Goal: Transaction & Acquisition: Obtain resource

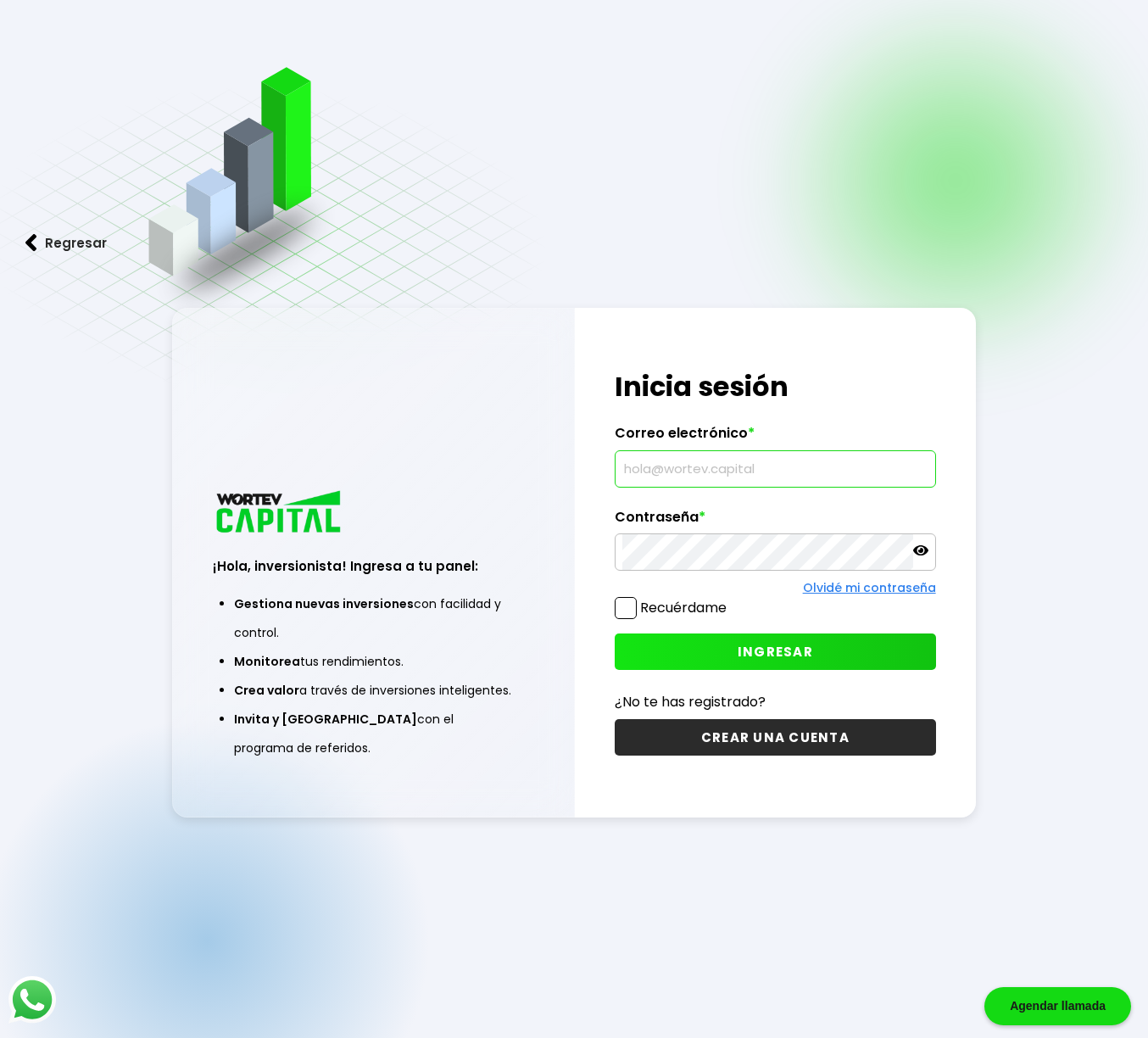
click at [684, 480] on input "text" at bounding box center [775, 469] width 305 height 35
type input "[EMAIL_ADDRESS][DOMAIN_NAME]"
click at [777, 643] on span "INGRESAR" at bounding box center [775, 652] width 75 height 18
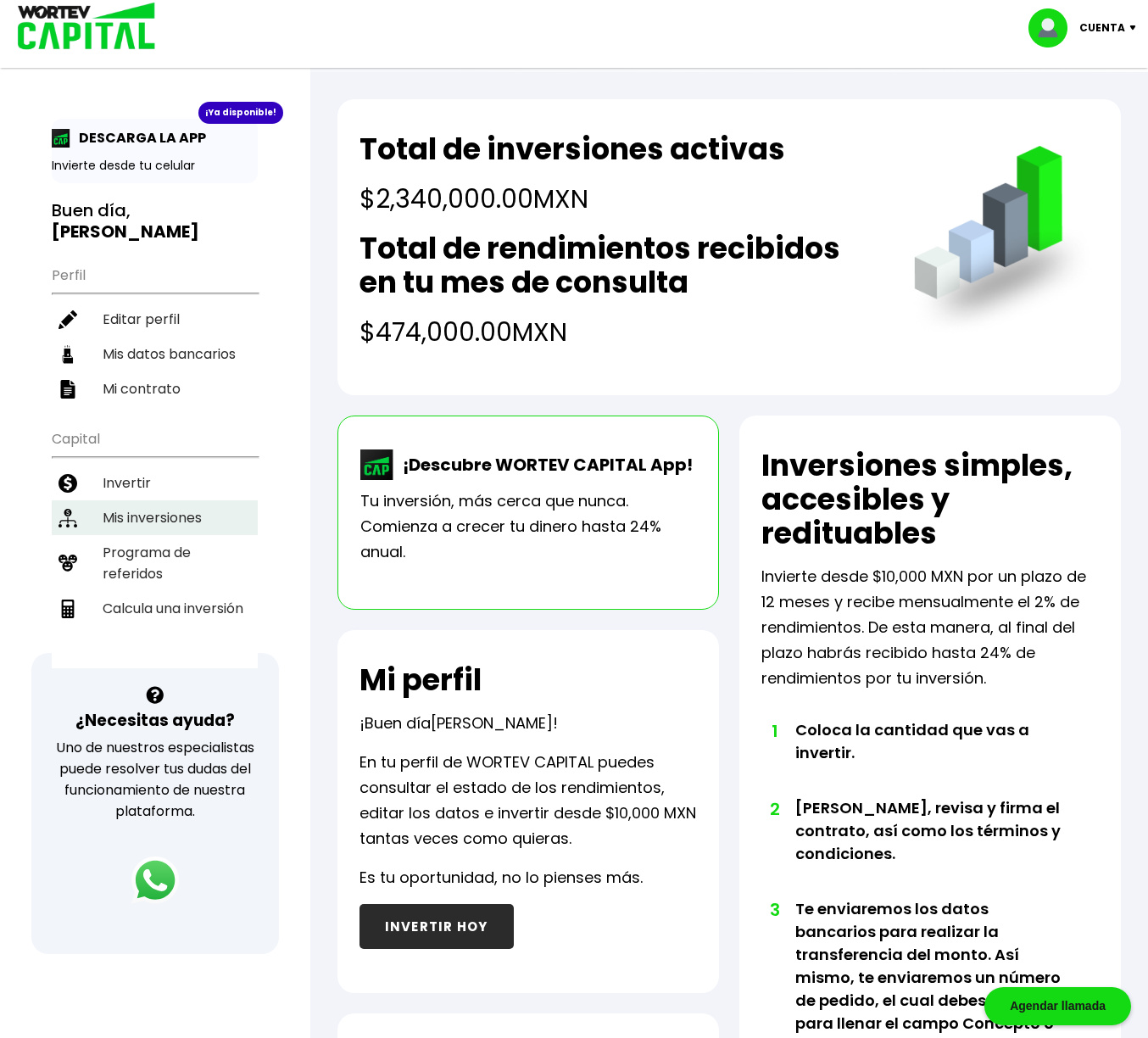
click at [200, 516] on li "Mis inversiones" at bounding box center [154, 517] width 206 height 35
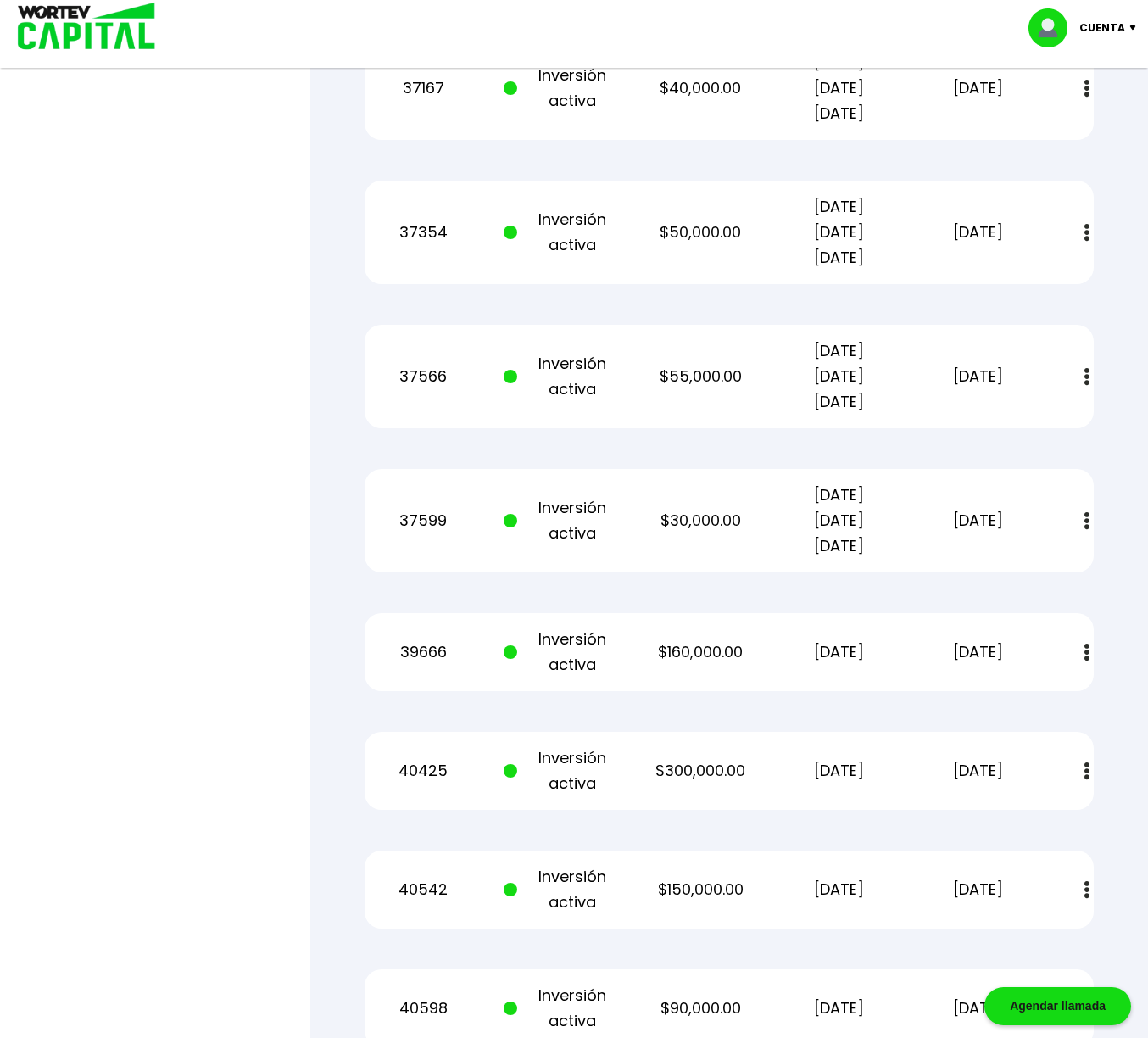
scroll to position [2064, 0]
click at [1087, 653] on img at bounding box center [1088, 652] width 5 height 18
click at [1005, 695] on link "Estado de cuenta" at bounding box center [971, 698] width 119 height 21
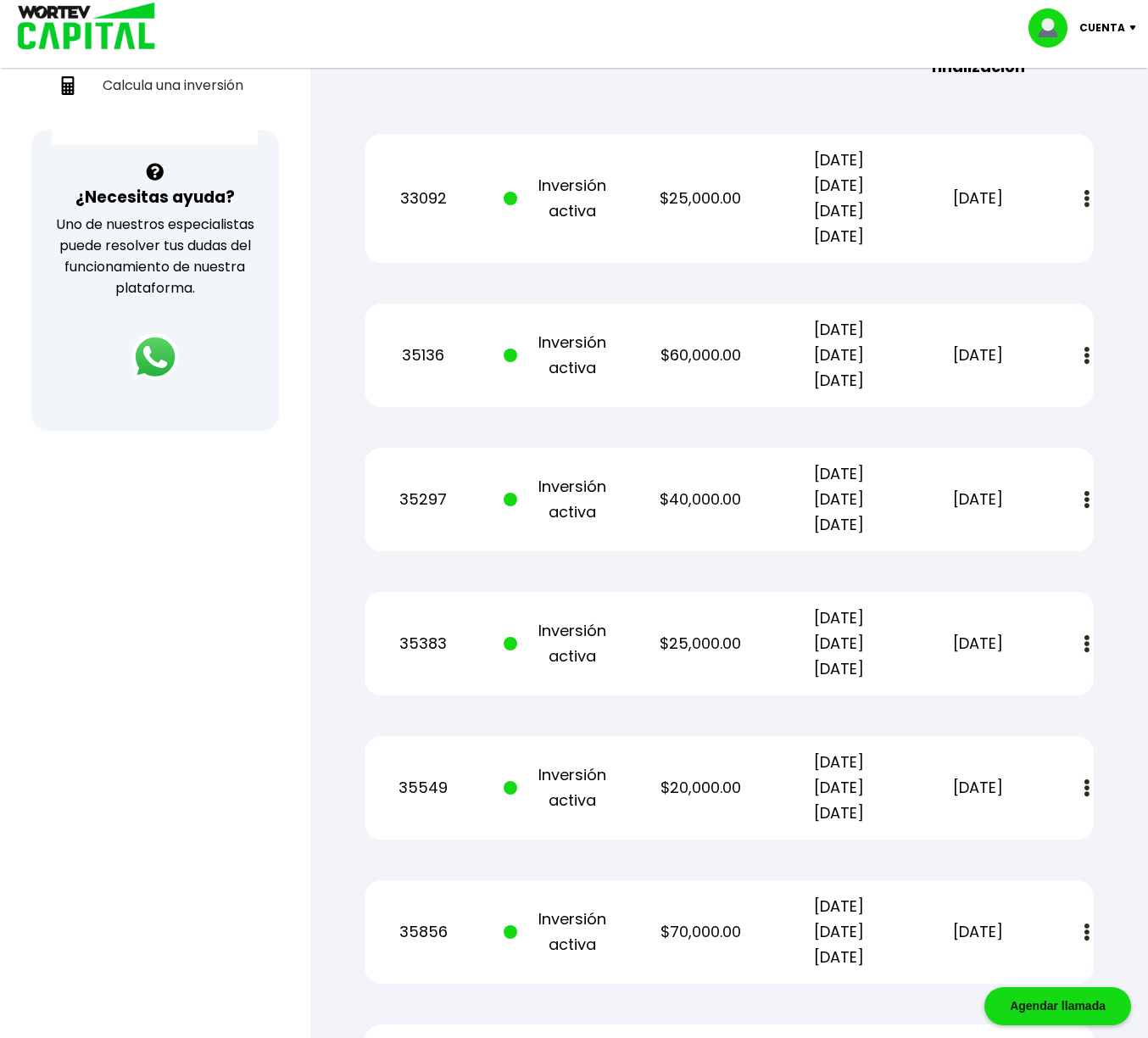
scroll to position [522, 0]
click at [1087, 357] on img at bounding box center [1088, 356] width 5 height 18
click at [1087, 358] on img at bounding box center [1088, 356] width 5 height 18
click at [1045, 403] on img at bounding box center [1046, 402] width 13 height 16
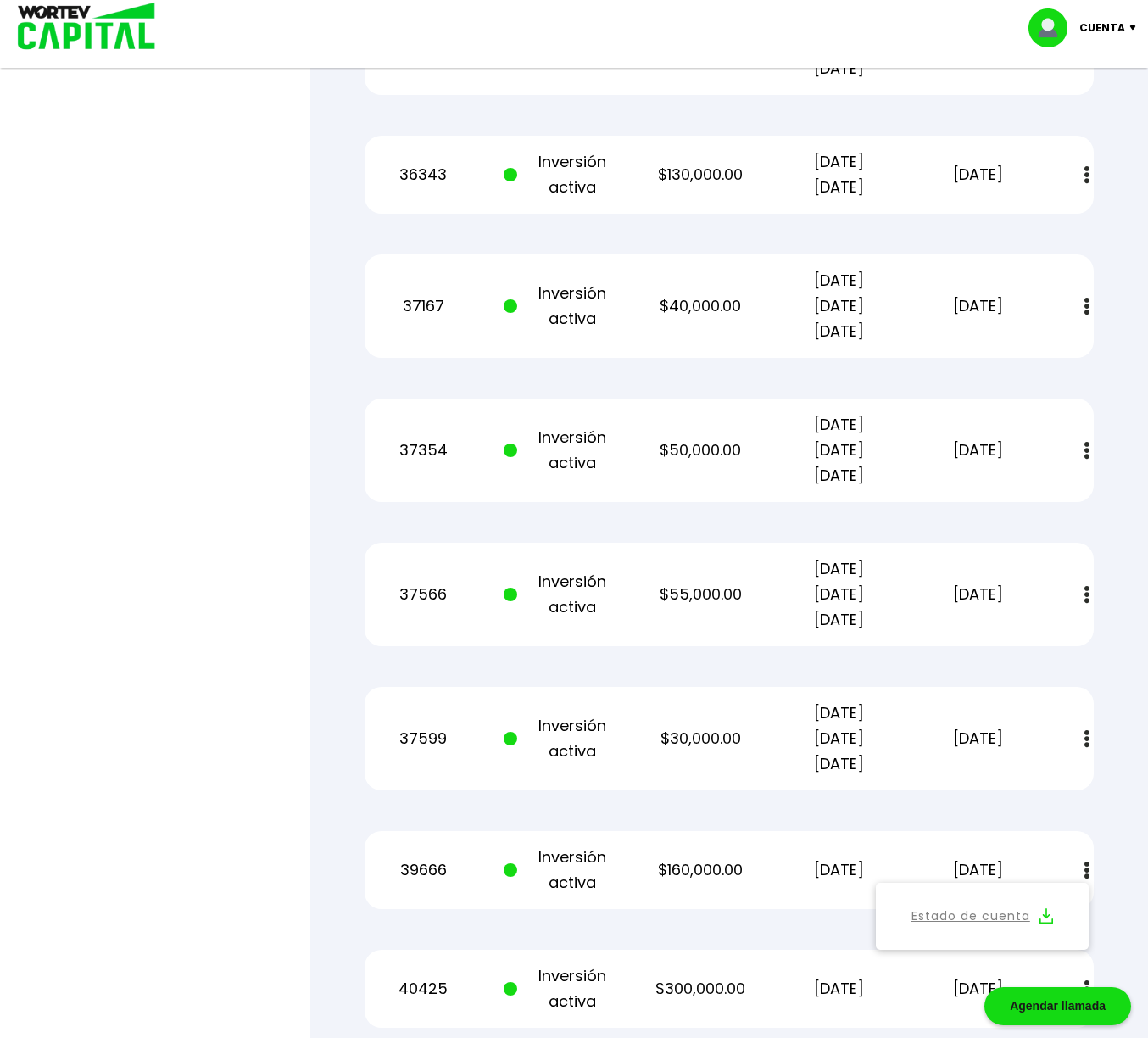
scroll to position [1851, 0]
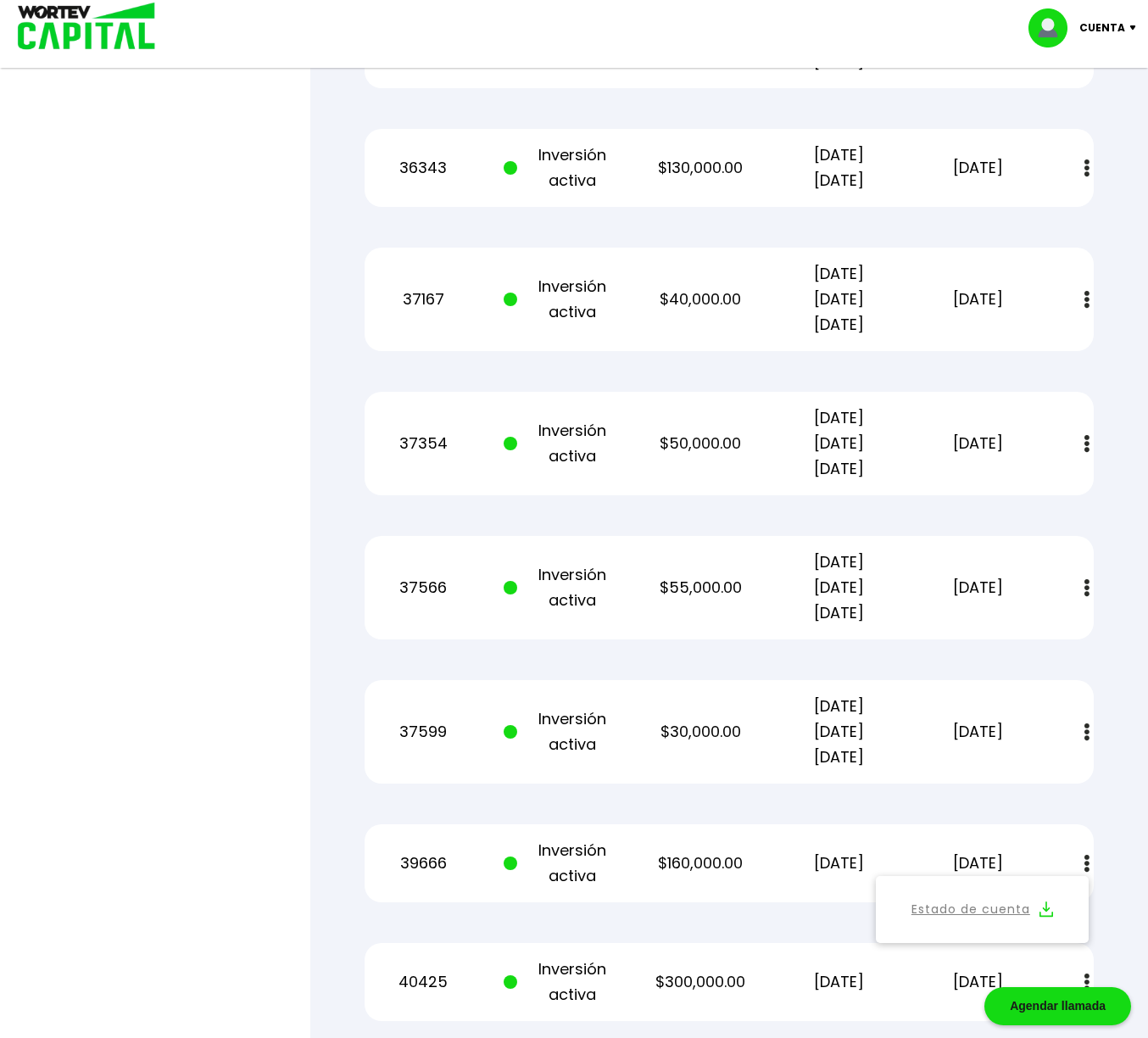
click at [1085, 589] on img at bounding box center [1088, 588] width 5 height 18
click at [1043, 635] on img at bounding box center [1046, 634] width 13 height 16
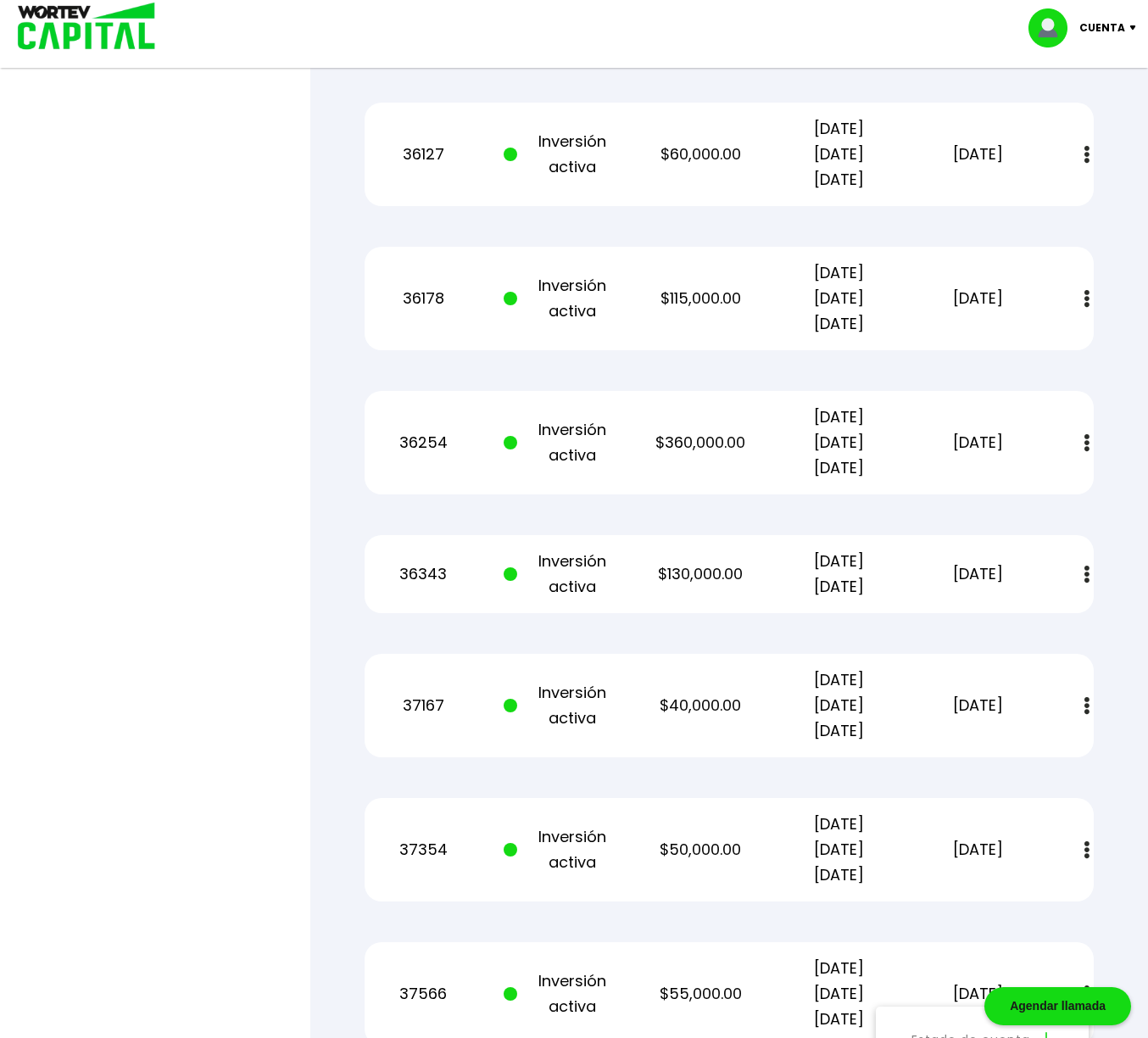
scroll to position [1442, 0]
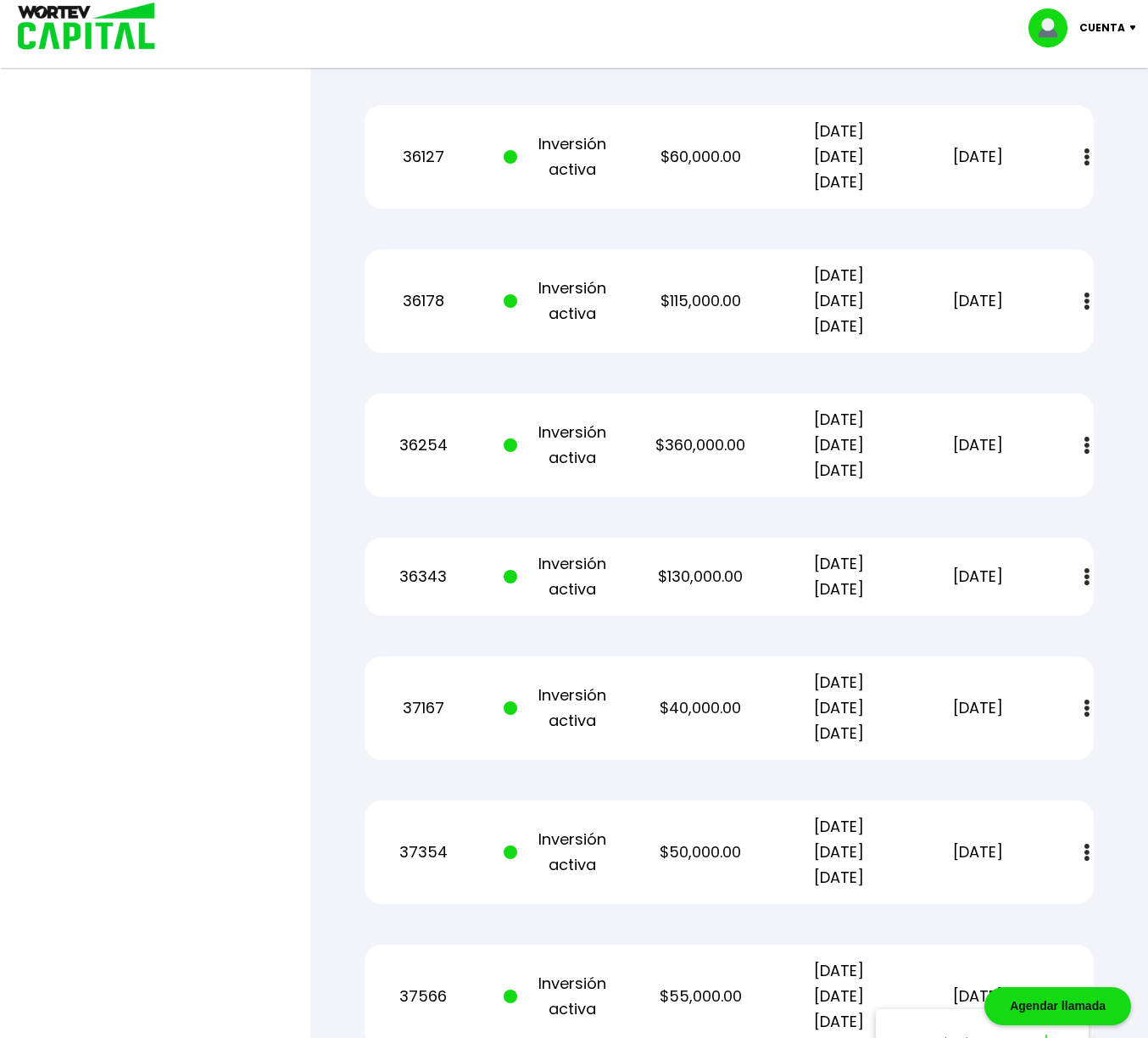
click at [1085, 160] on img at bounding box center [1088, 157] width 5 height 18
click at [1050, 200] on img at bounding box center [1046, 203] width 13 height 16
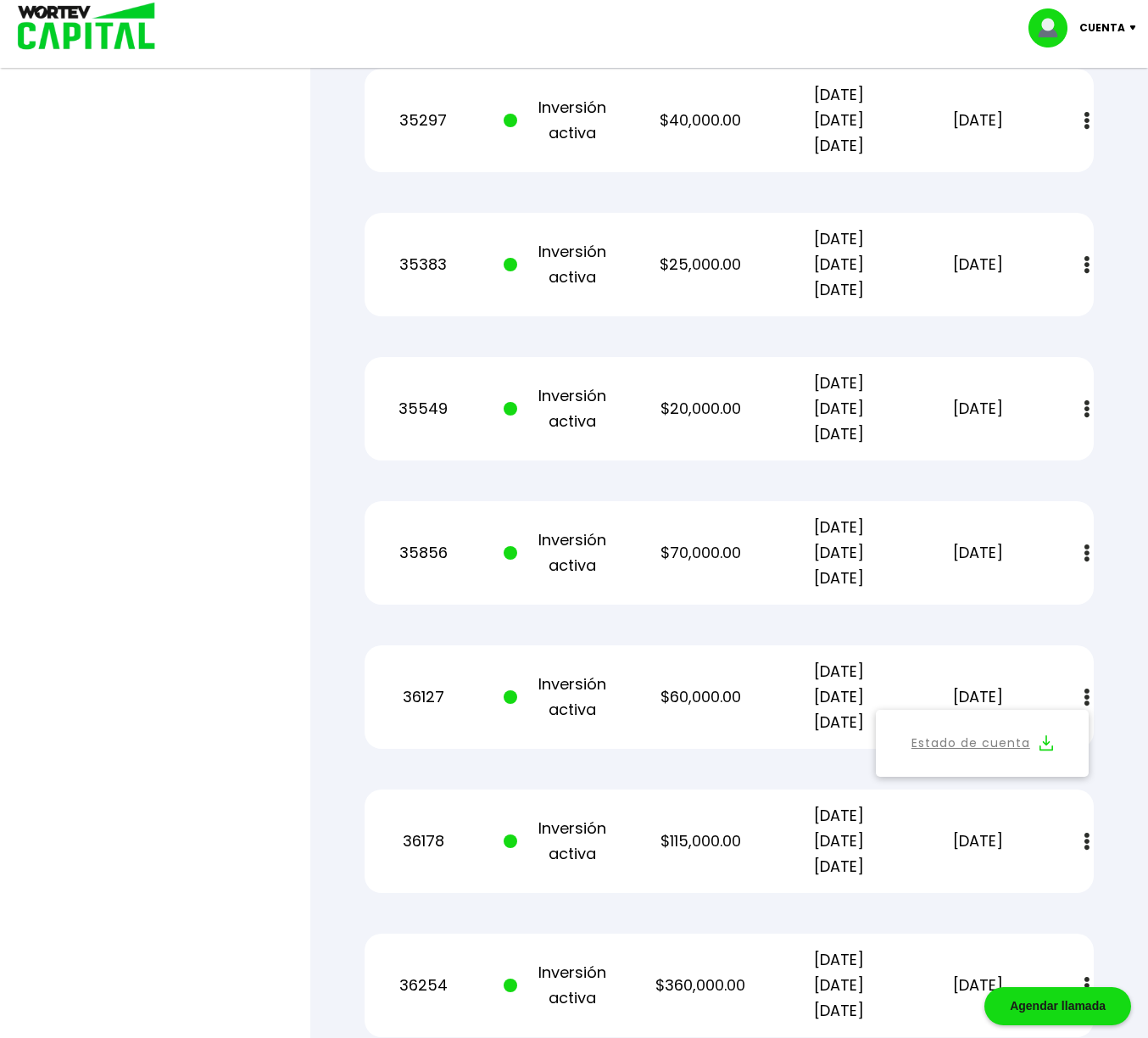
scroll to position [903, 0]
click at [1088, 558] on img at bounding box center [1088, 552] width 5 height 18
click at [1087, 557] on img at bounding box center [1088, 552] width 5 height 18
click at [1047, 598] on img at bounding box center [1046, 598] width 13 height 16
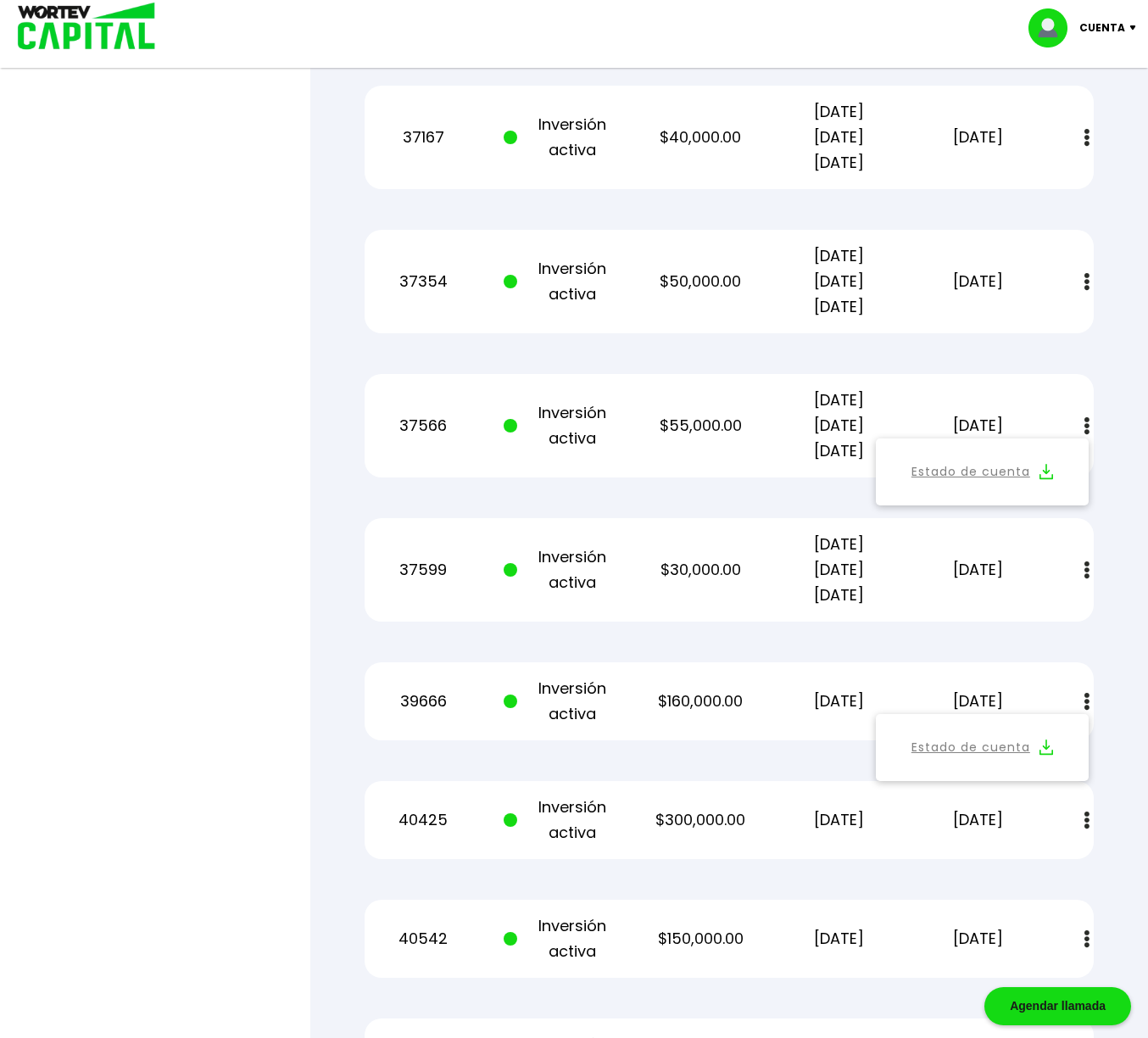
scroll to position [2014, 0]
click at [1086, 574] on img at bounding box center [1088, 569] width 5 height 18
click at [1085, 573] on img at bounding box center [1088, 569] width 5 height 18
click at [1048, 614] on img at bounding box center [1046, 615] width 13 height 16
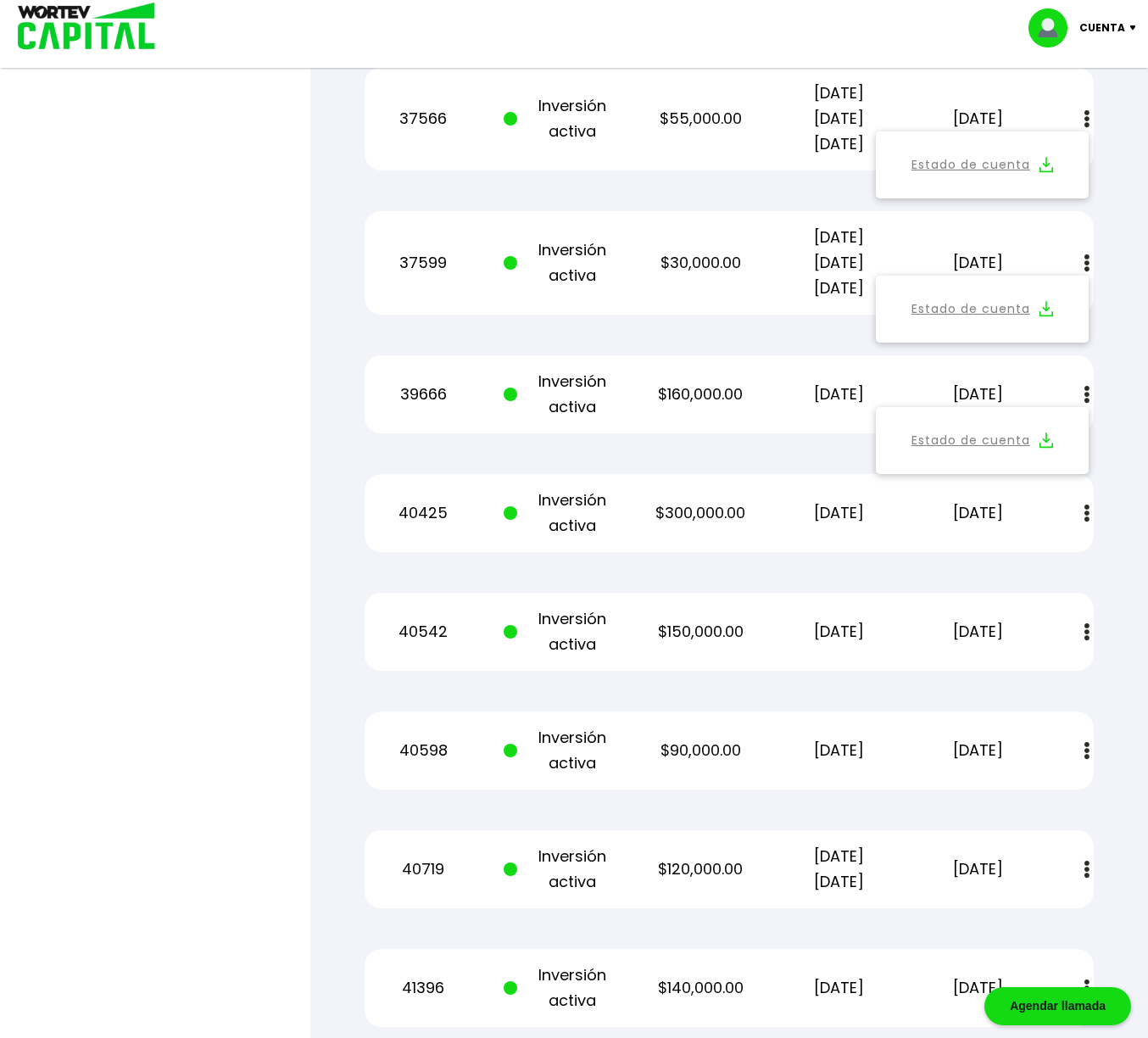
scroll to position [2325, 0]
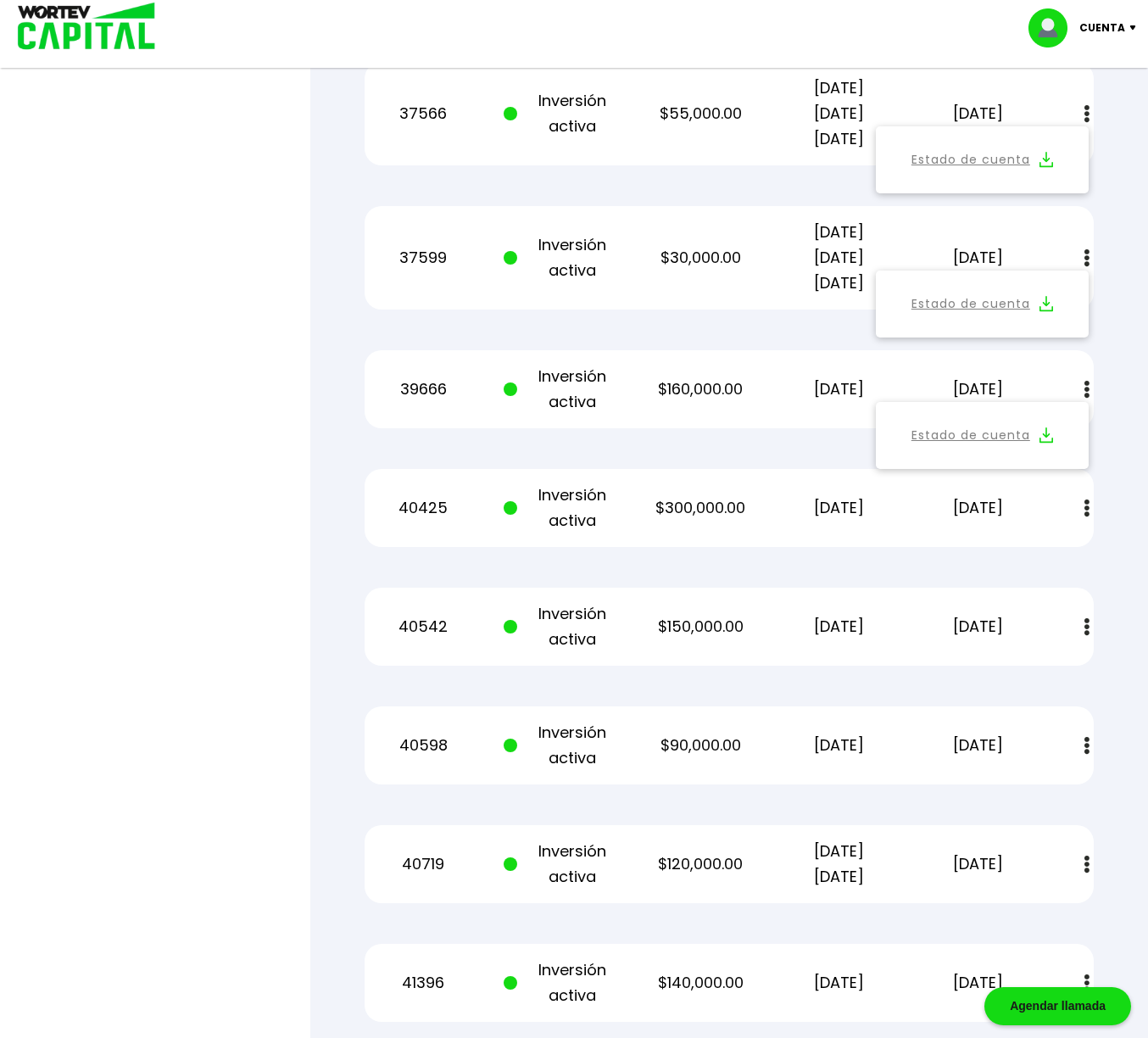
click at [1087, 513] on img at bounding box center [1088, 508] width 5 height 18
click at [1045, 556] on img at bounding box center [1046, 554] width 13 height 16
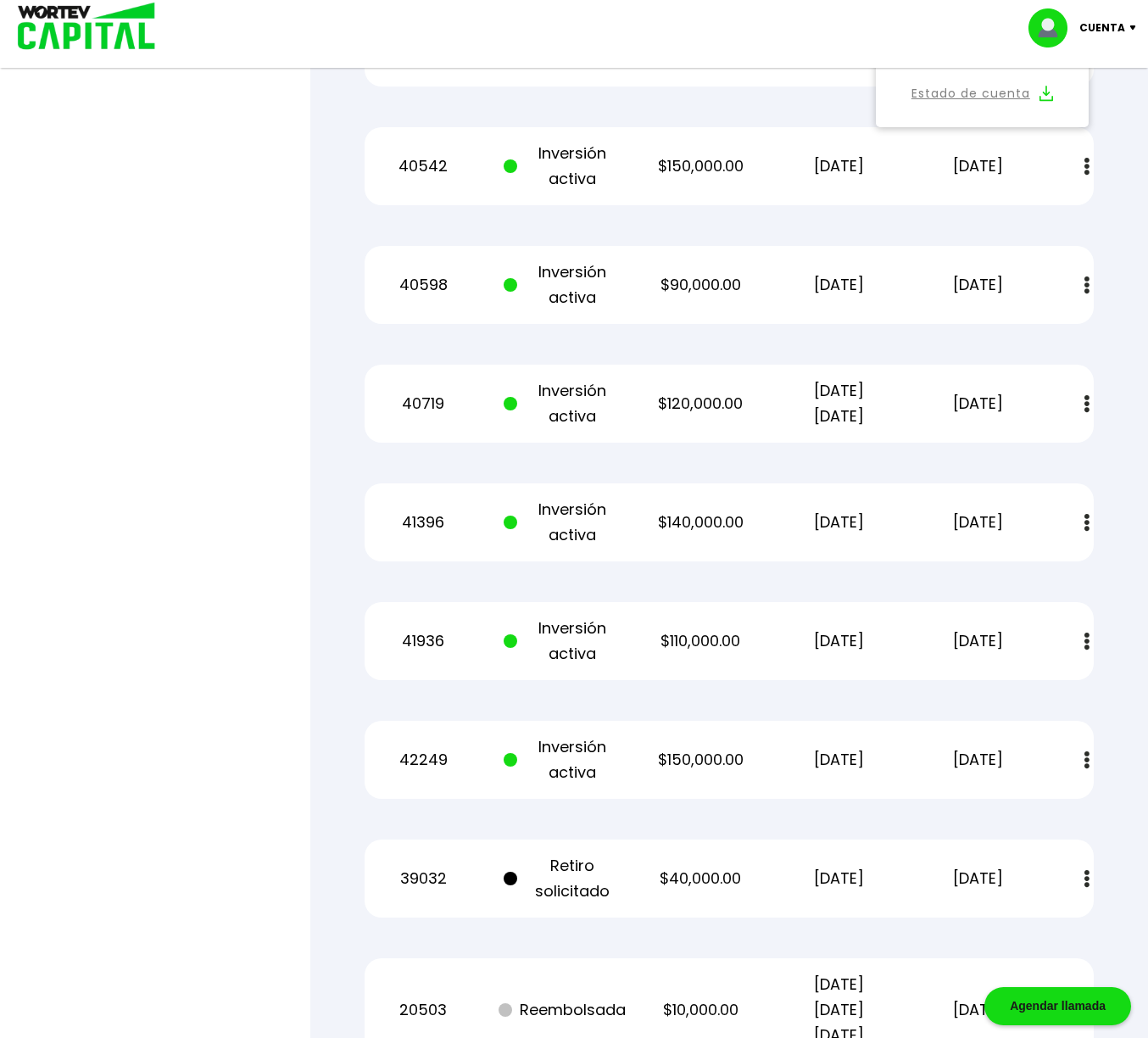
scroll to position [2790, 0]
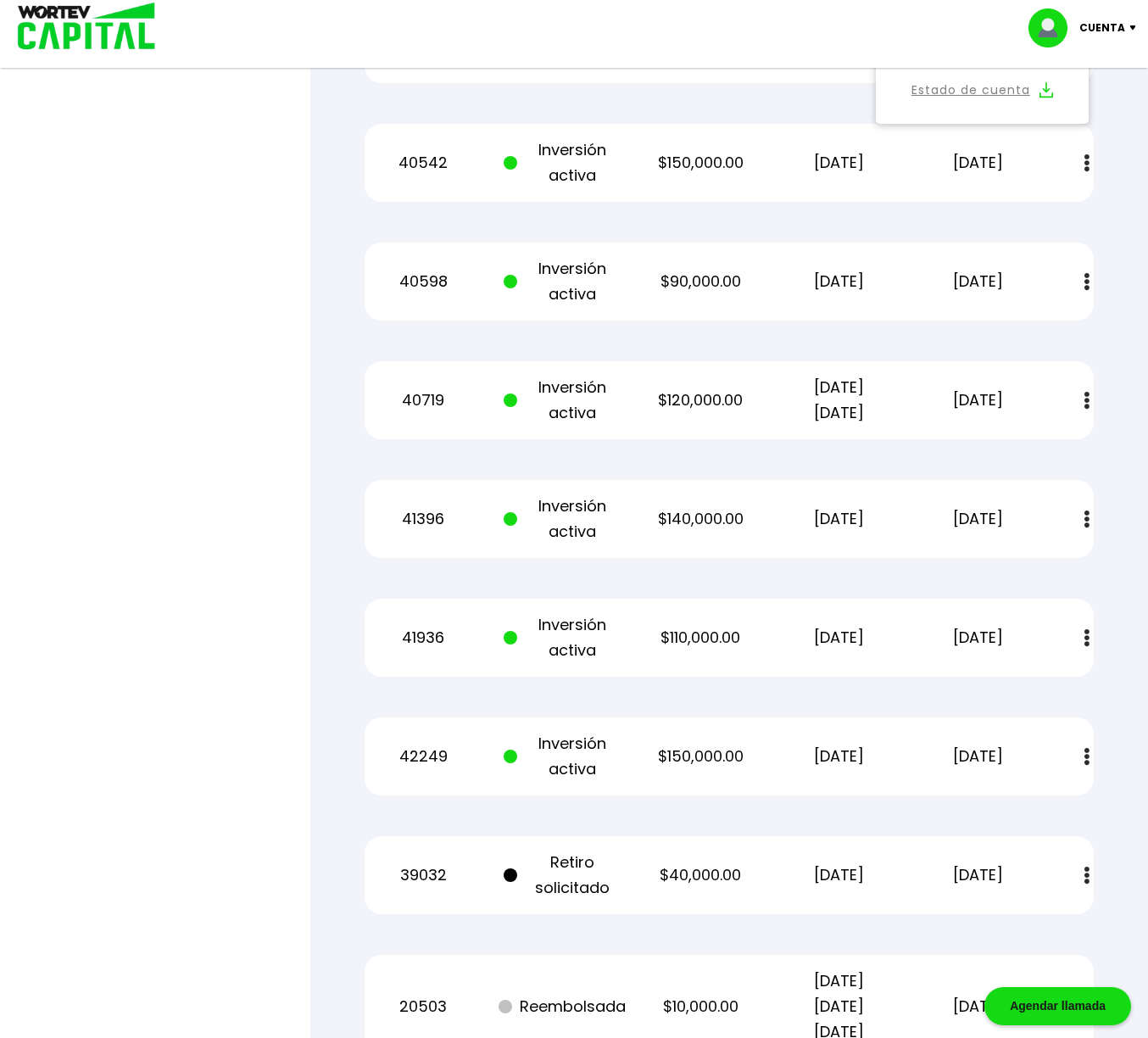
click at [1086, 522] on img at bounding box center [1088, 519] width 5 height 18
click at [1047, 566] on img at bounding box center [1046, 566] width 13 height 16
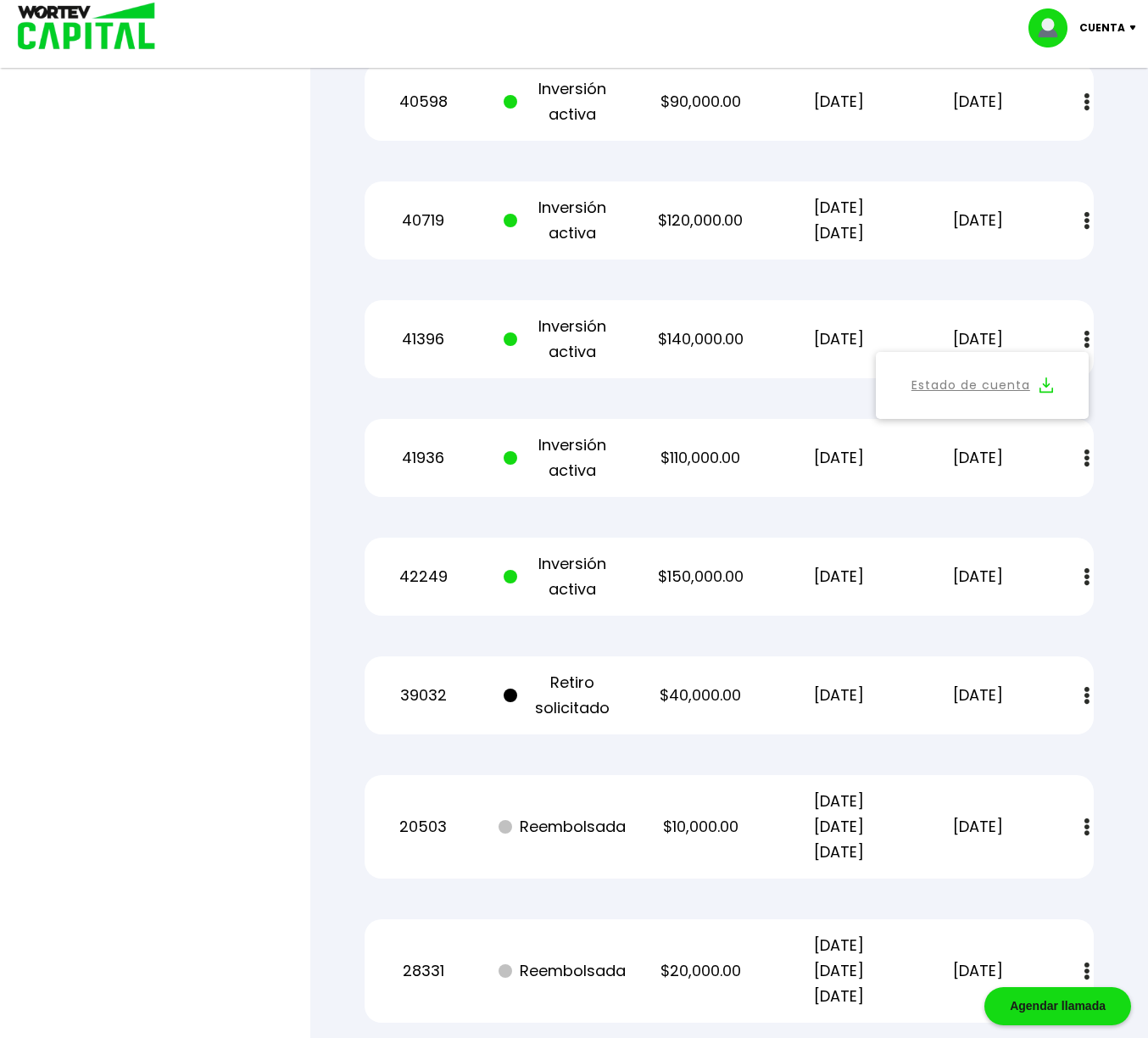
scroll to position [2971, 0]
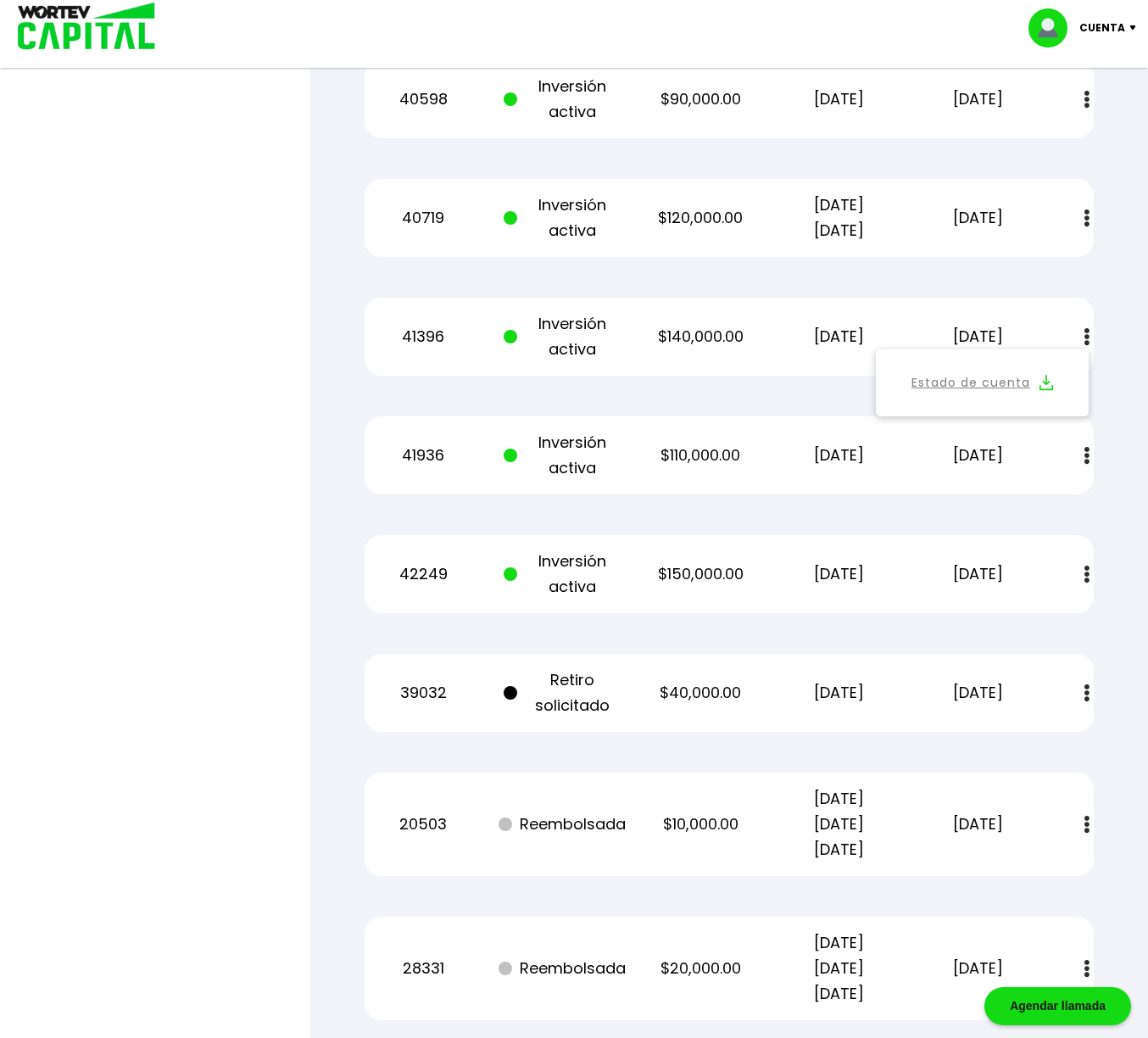
click at [1084, 577] on button at bounding box center [1087, 574] width 24 height 36
click at [1048, 625] on img at bounding box center [1046, 620] width 13 height 16
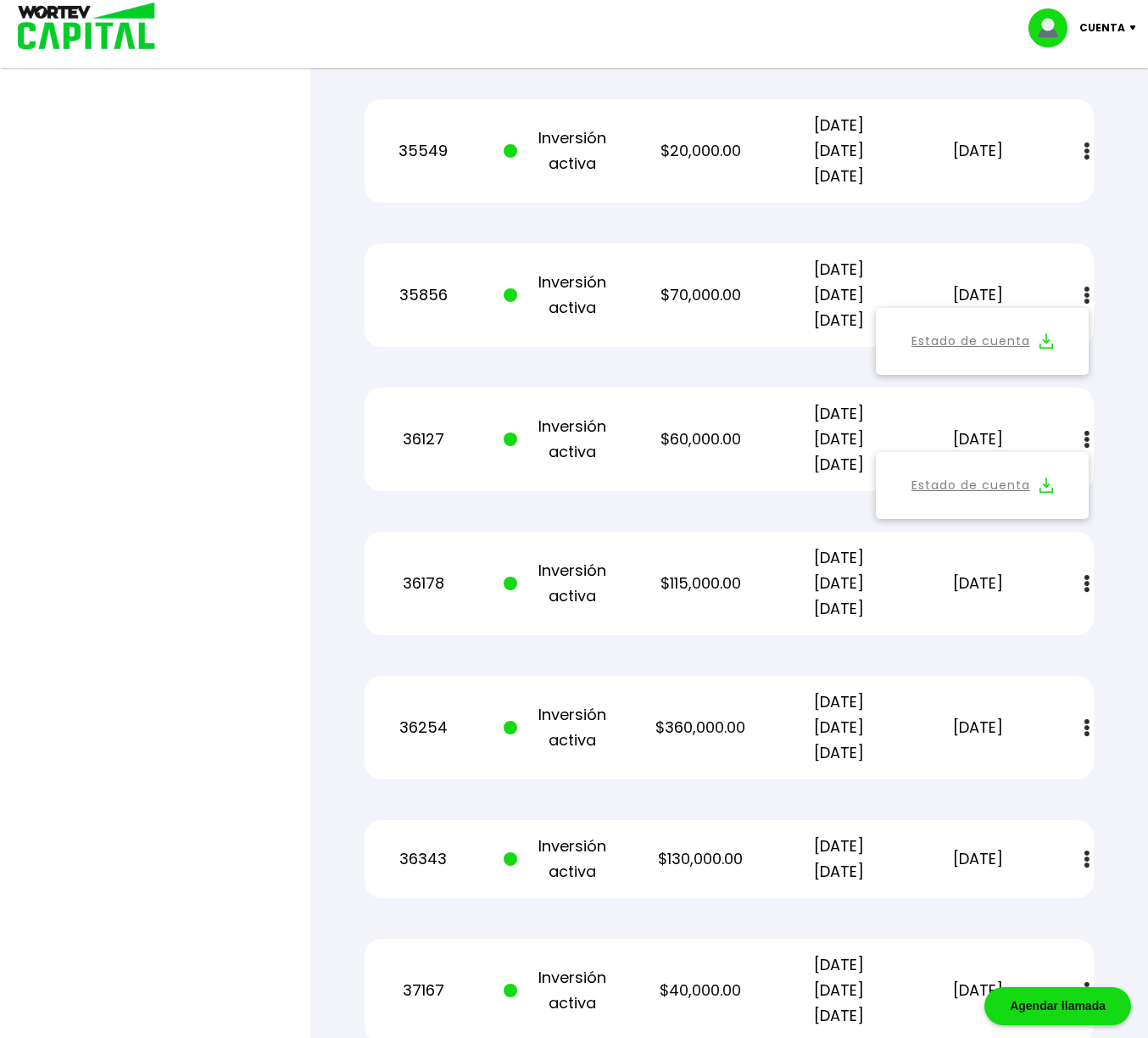
scroll to position [1156, 0]
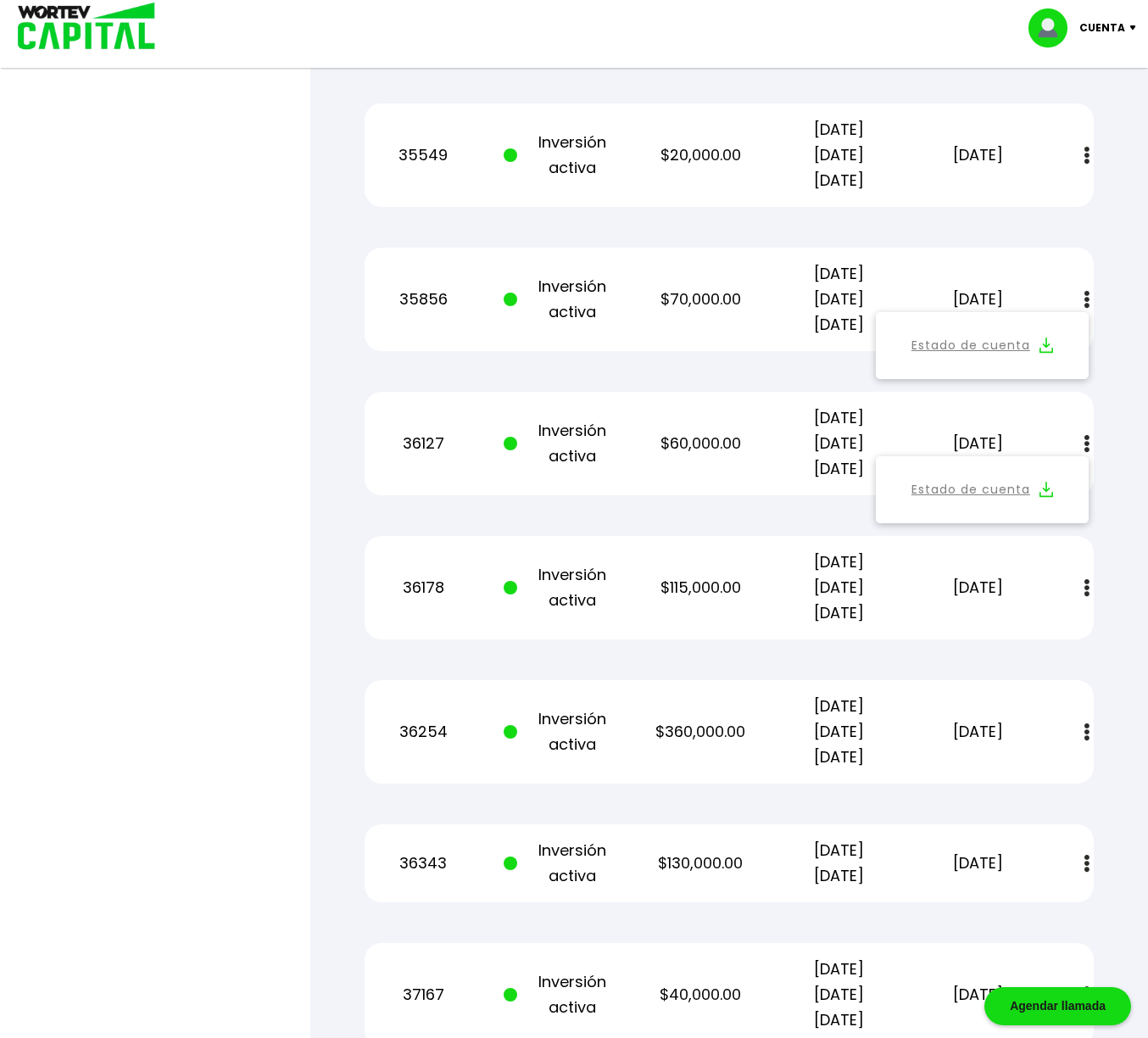
click at [1088, 588] on img at bounding box center [1088, 588] width 5 height 18
click at [1087, 588] on img at bounding box center [1088, 588] width 5 height 18
click at [1048, 629] on img at bounding box center [1046, 634] width 13 height 16
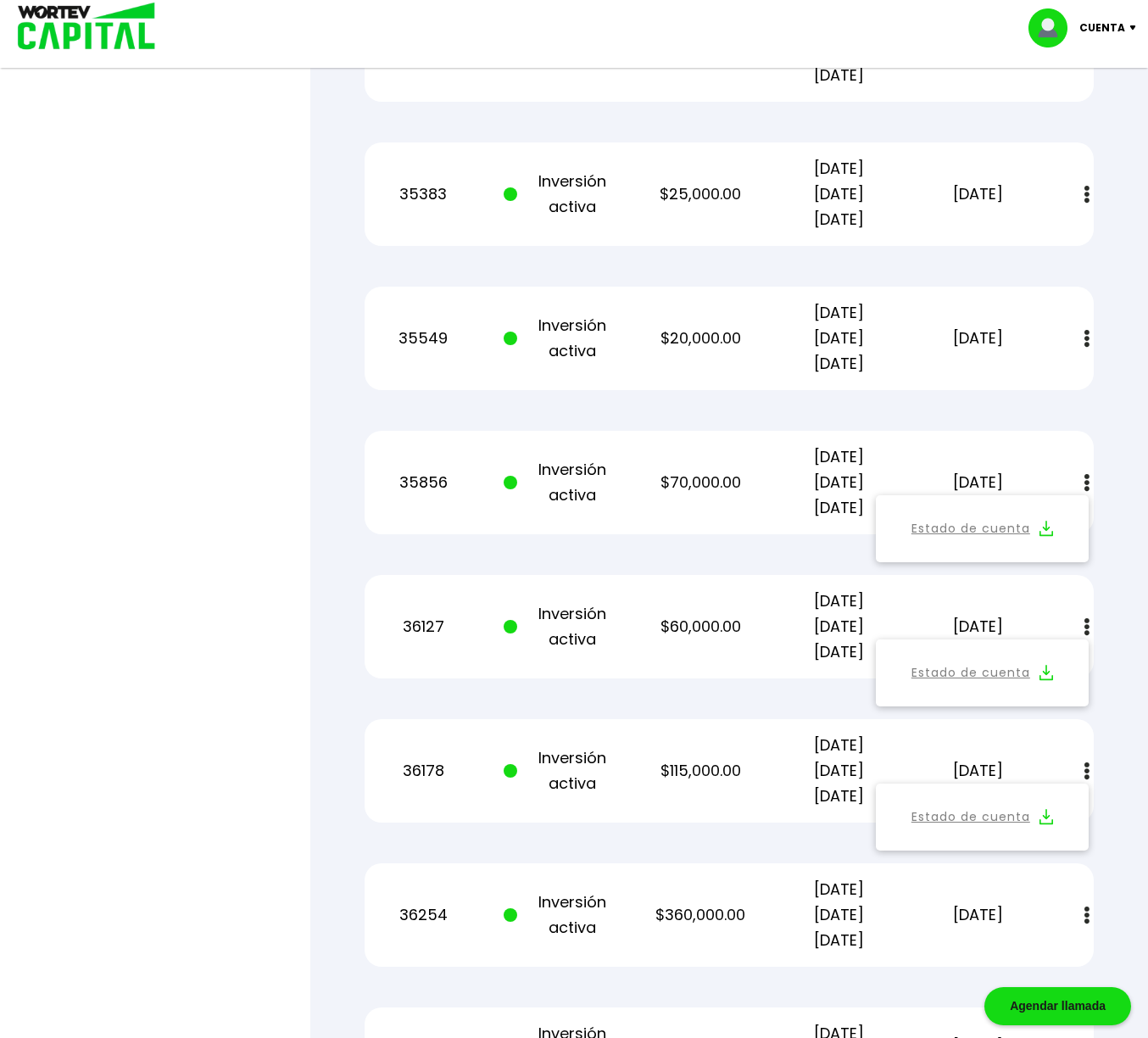
scroll to position [971, 0]
click at [1084, 337] on button at bounding box center [1087, 340] width 24 height 36
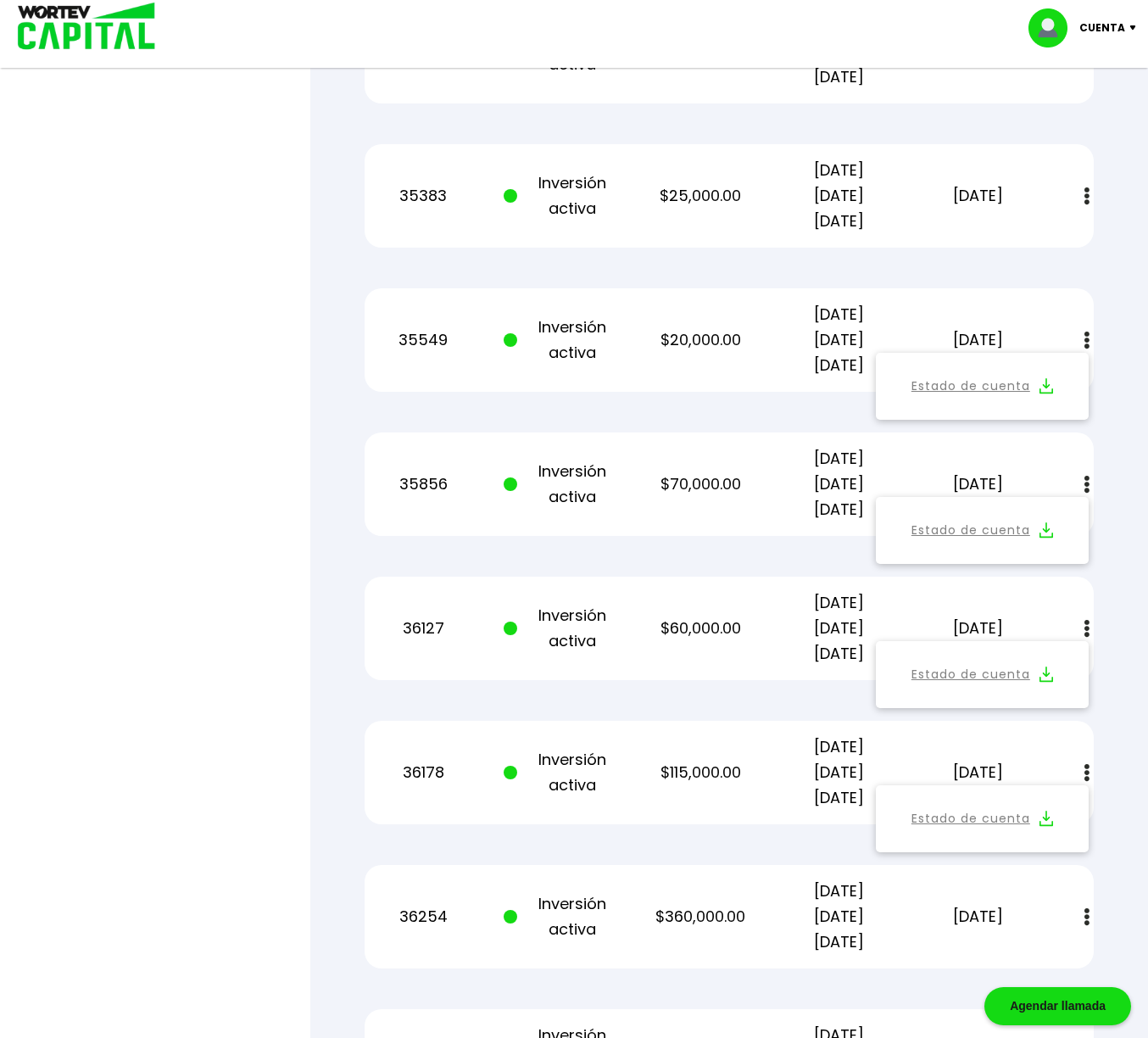
click at [1052, 387] on img at bounding box center [1046, 386] width 13 height 16
